Goal: Check status: Verify the current state of an ongoing process or item

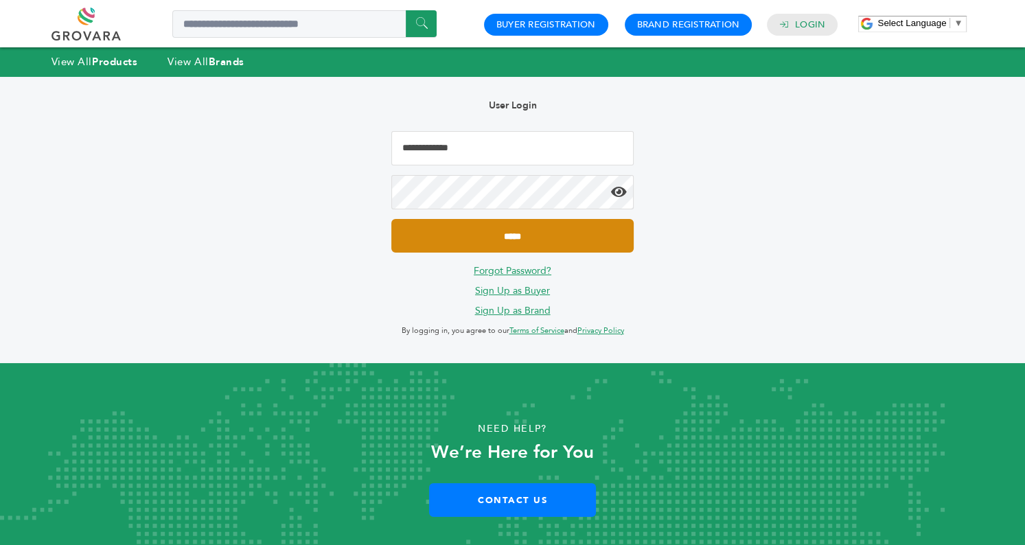
type input "**********"
click at [520, 238] on input "*****" at bounding box center [512, 236] width 242 height 34
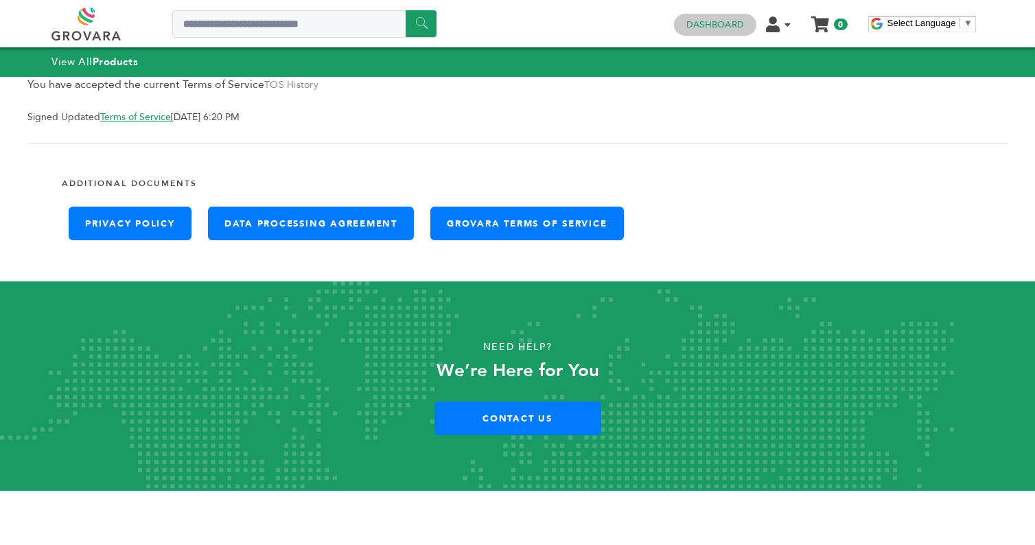
click at [733, 29] on link "Dashboard" at bounding box center [716, 25] width 58 height 12
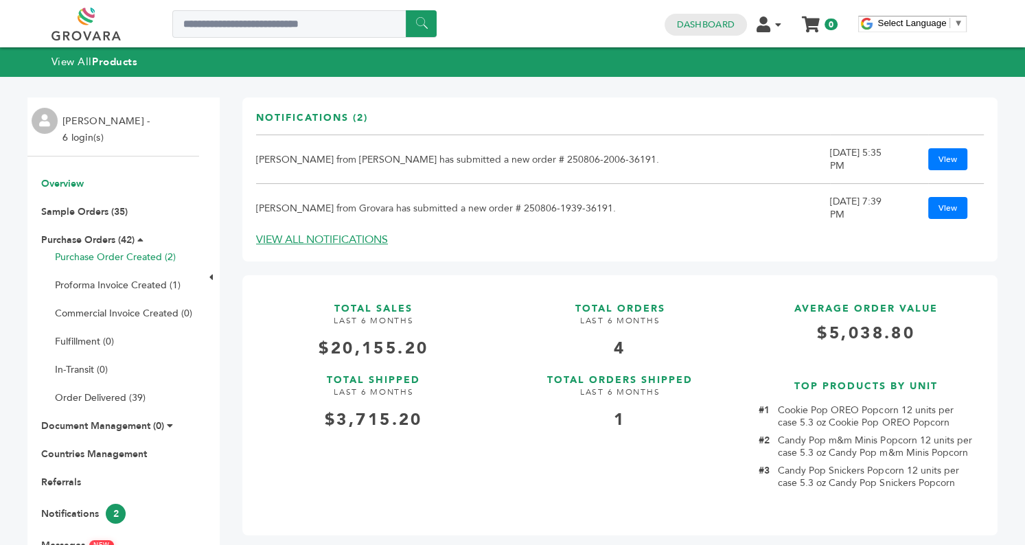
click at [85, 257] on link "Purchase Order Created (2)" at bounding box center [115, 257] width 121 height 13
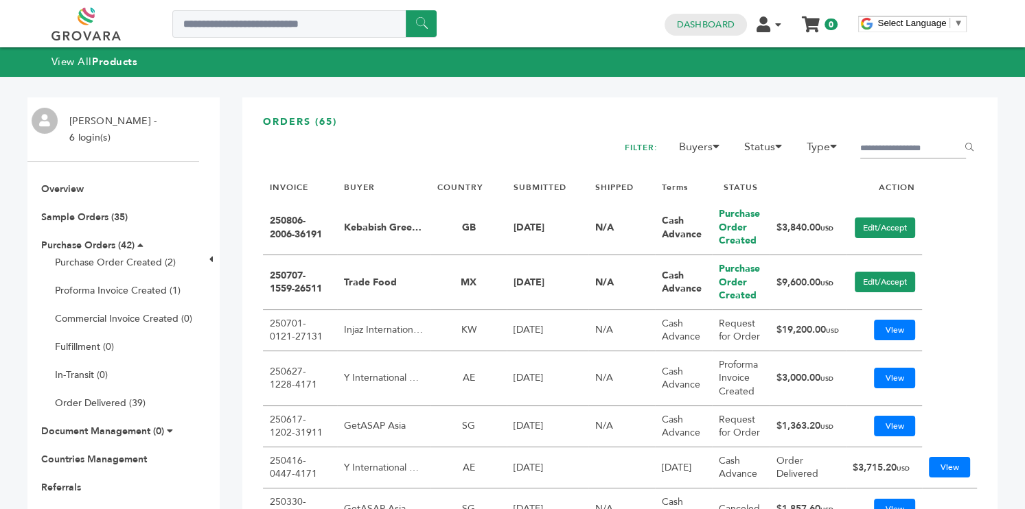
scroll to position [137, 0]
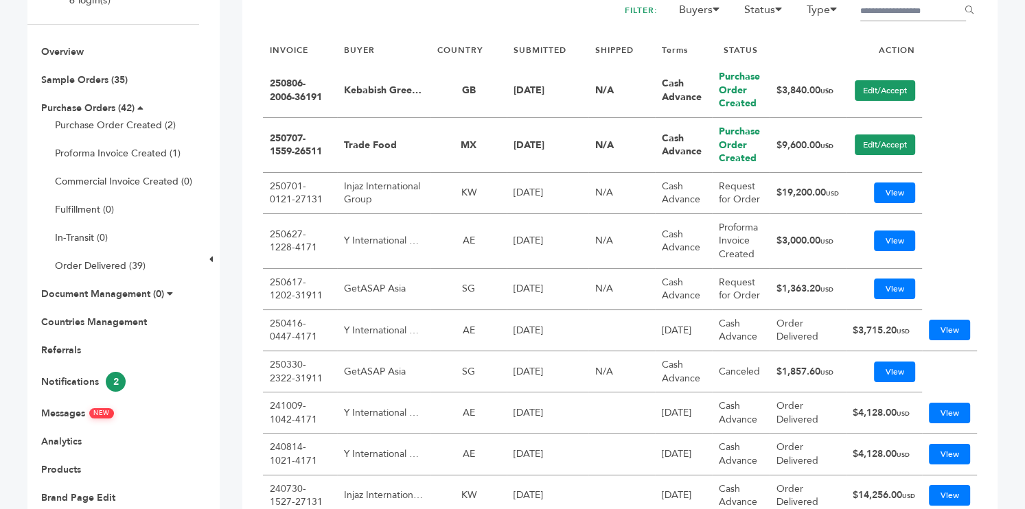
click at [367, 195] on td "Injaz International Group" at bounding box center [383, 193] width 93 height 41
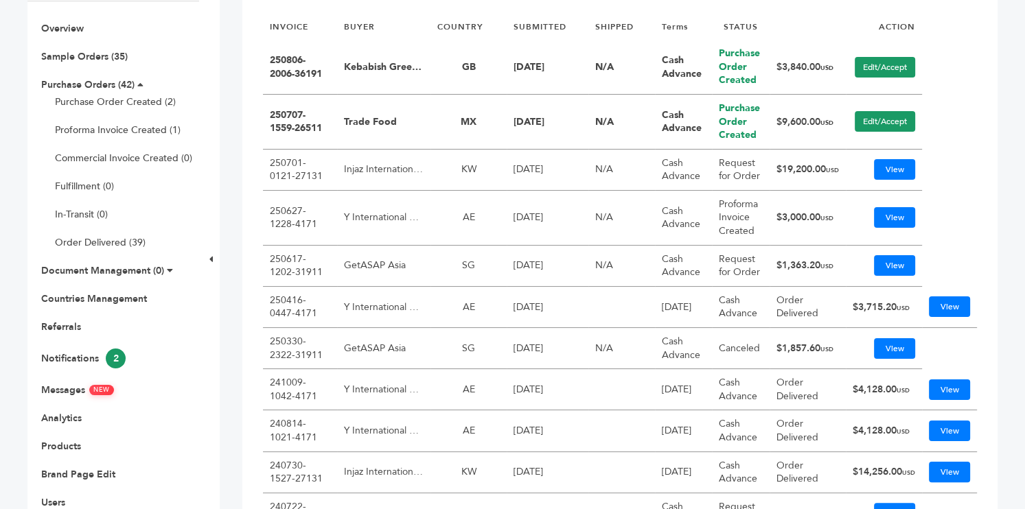
scroll to position [69, 0]
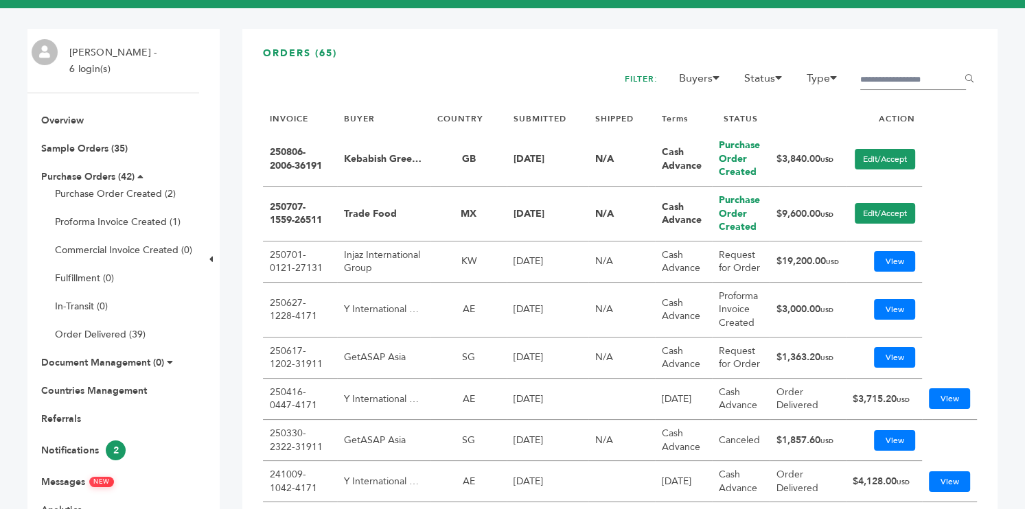
click at [365, 261] on td "Injaz International Group" at bounding box center [383, 262] width 93 height 41
click at [880, 257] on link "View" at bounding box center [894, 261] width 41 height 21
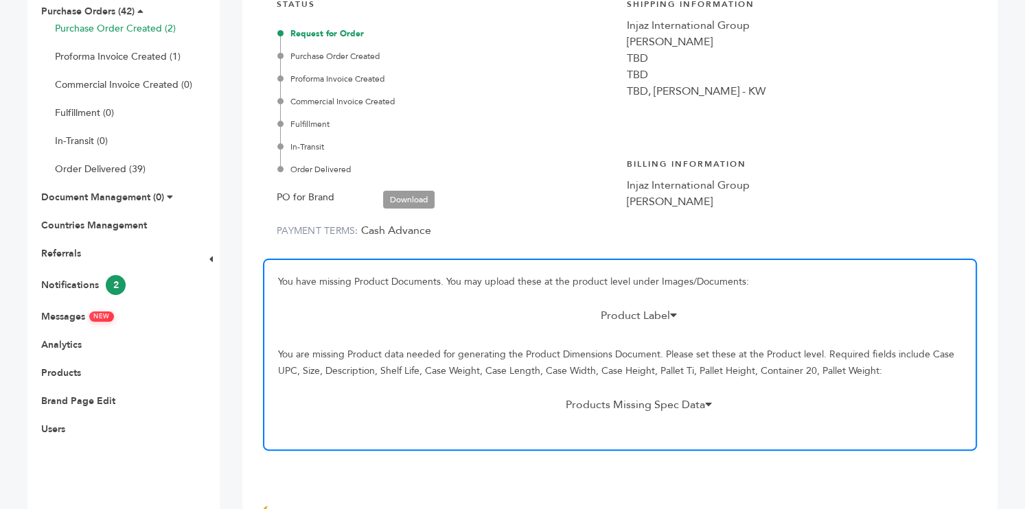
scroll to position [206, 0]
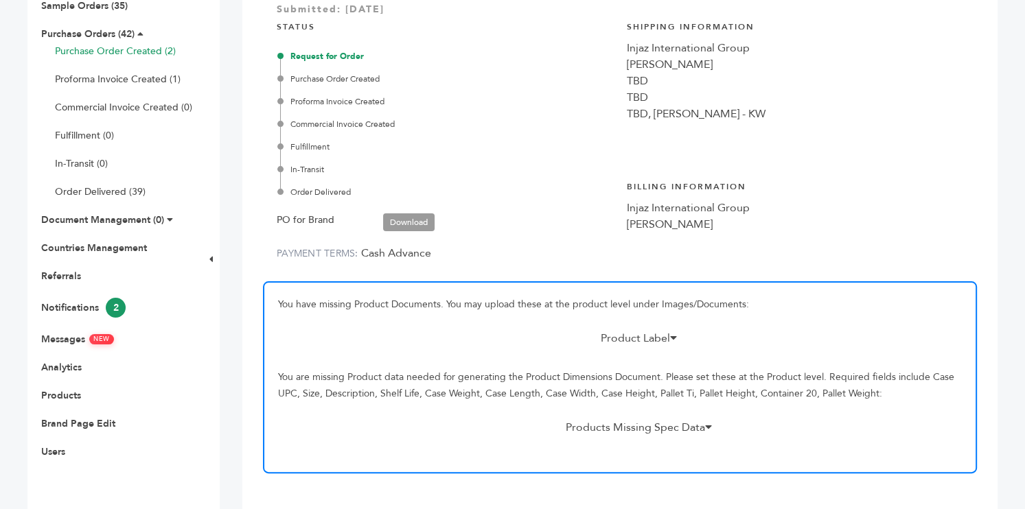
click at [132, 51] on link "Purchase Order Created (2)" at bounding box center [115, 51] width 121 height 13
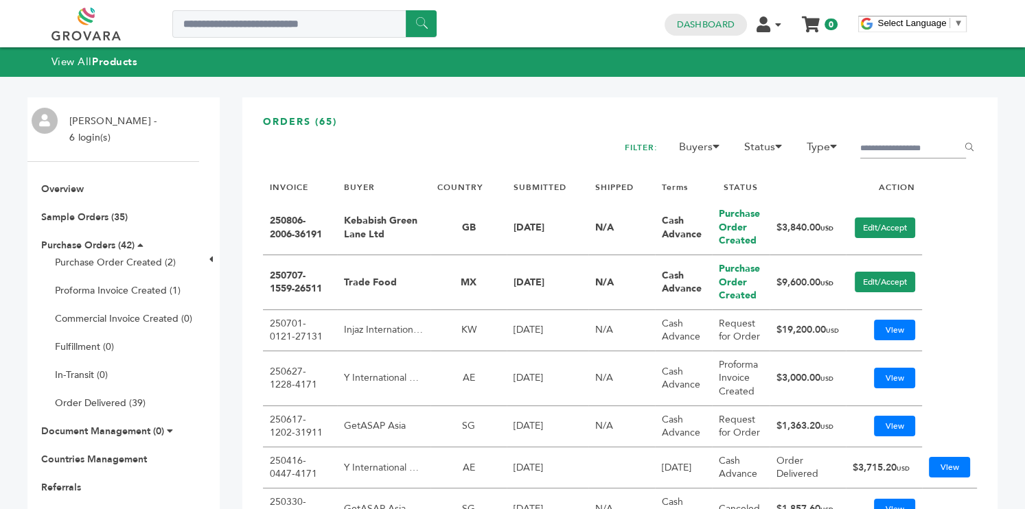
click at [369, 226] on td "Kebabish Green Lane Ltd" at bounding box center [383, 228] width 93 height 55
click at [294, 229] on link "250806-2006-36191" at bounding box center [296, 227] width 52 height 27
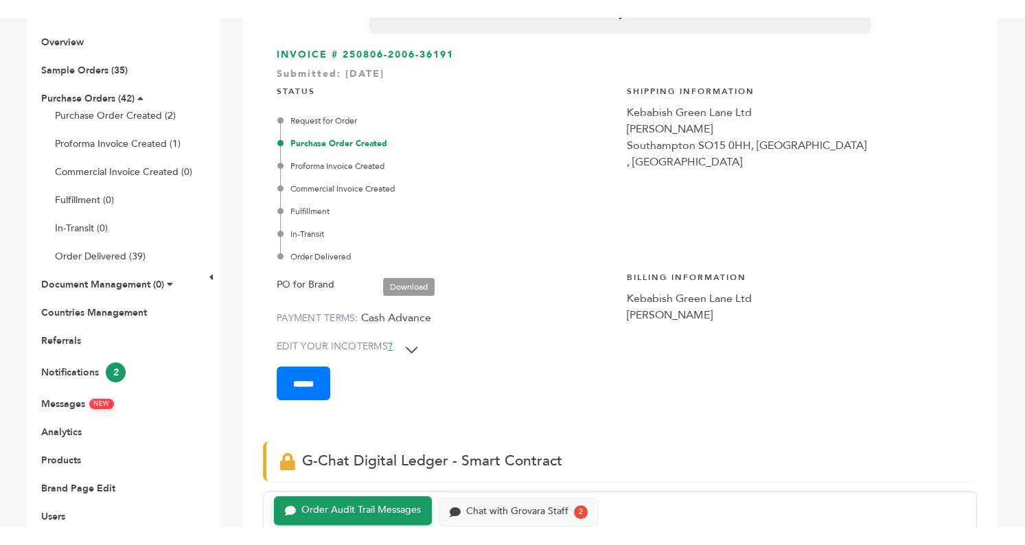
scroll to position [137, 0]
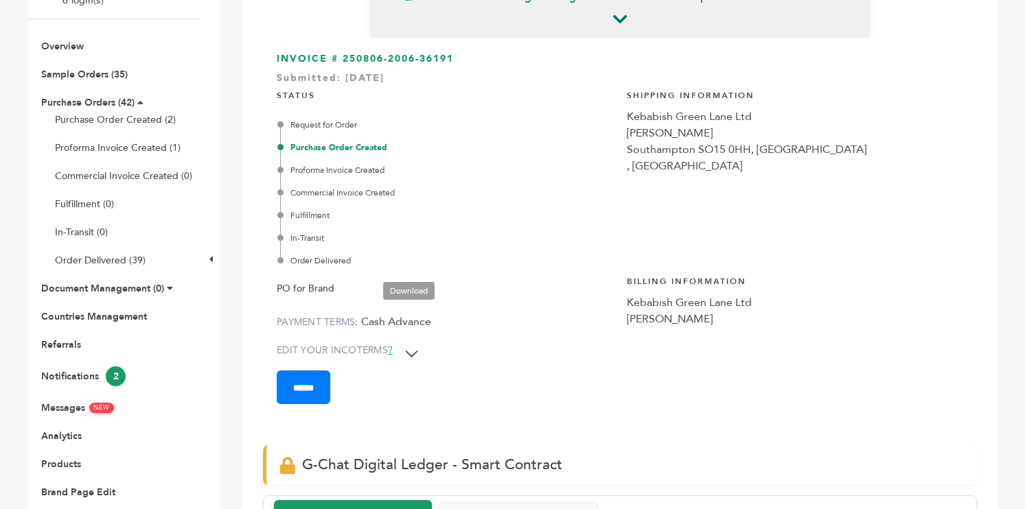
click at [406, 290] on link "Download" at bounding box center [408, 291] width 51 height 18
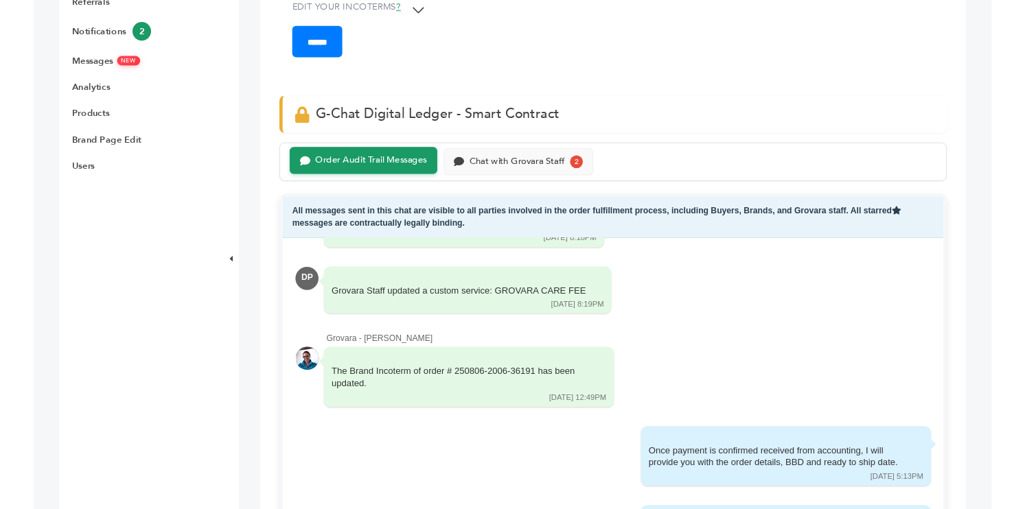
scroll to position [893, 0]
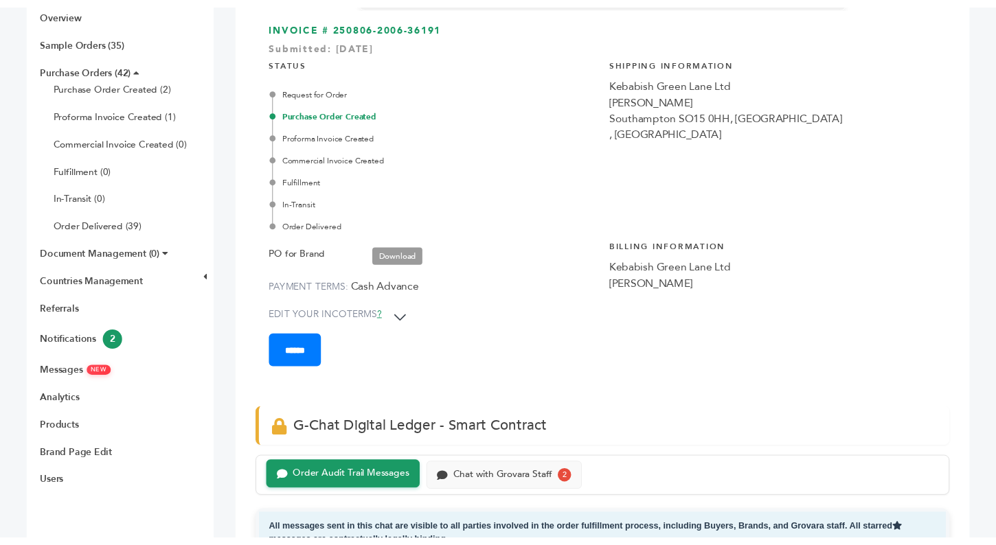
scroll to position [0, 0]
